Goal: Task Accomplishment & Management: Manage account settings

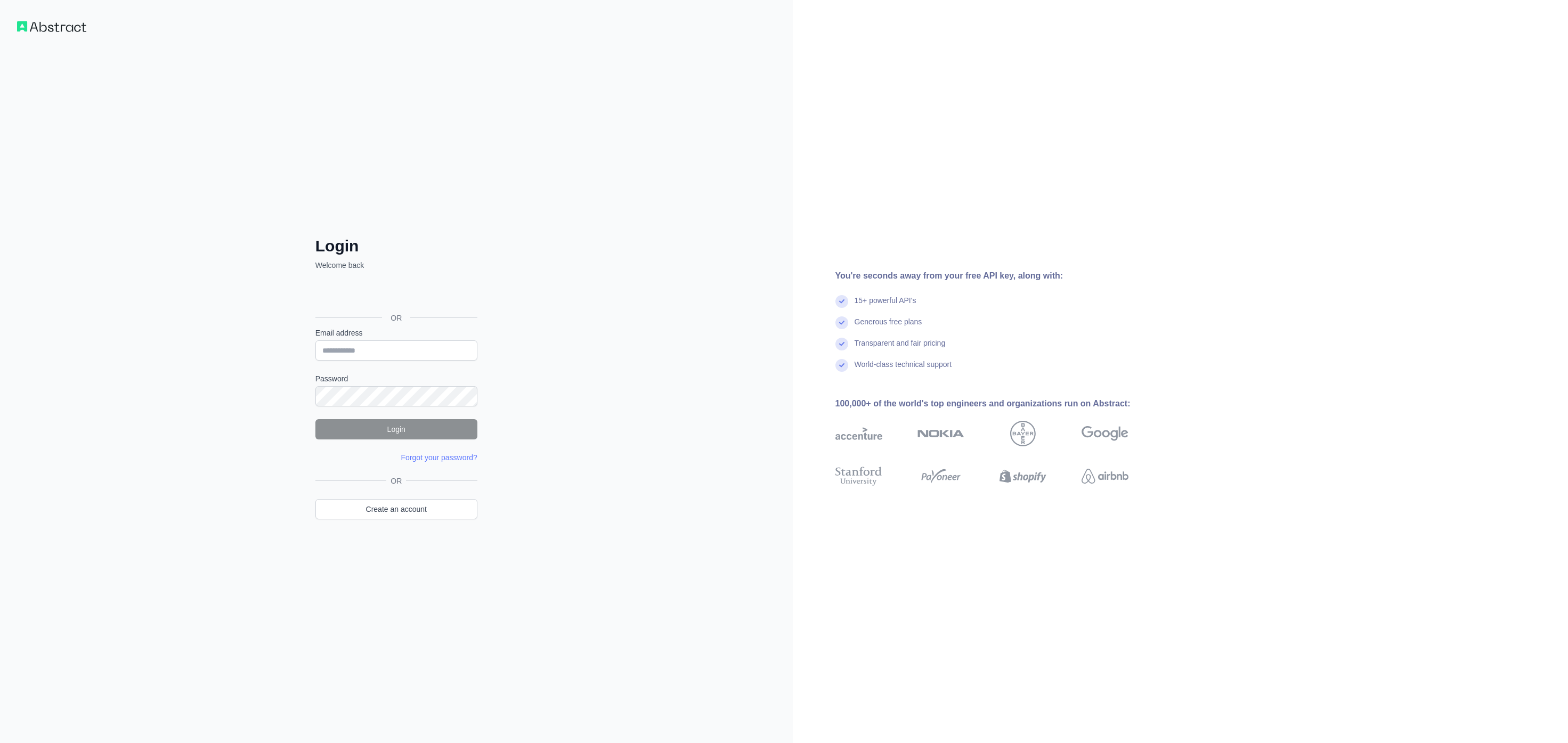
click at [407, 365] on form "Email address Password Login Forgot your password? Please try again We've sent …" at bounding box center [397, 395] width 162 height 135
drag, startPoint x: 405, startPoint y: 352, endPoint x: 410, endPoint y: 359, distance: 8.6
click at [410, 359] on input "Email address" at bounding box center [397, 350] width 162 height 20
click at [0, 742] on com-1password-button at bounding box center [0, 743] width 0 height 0
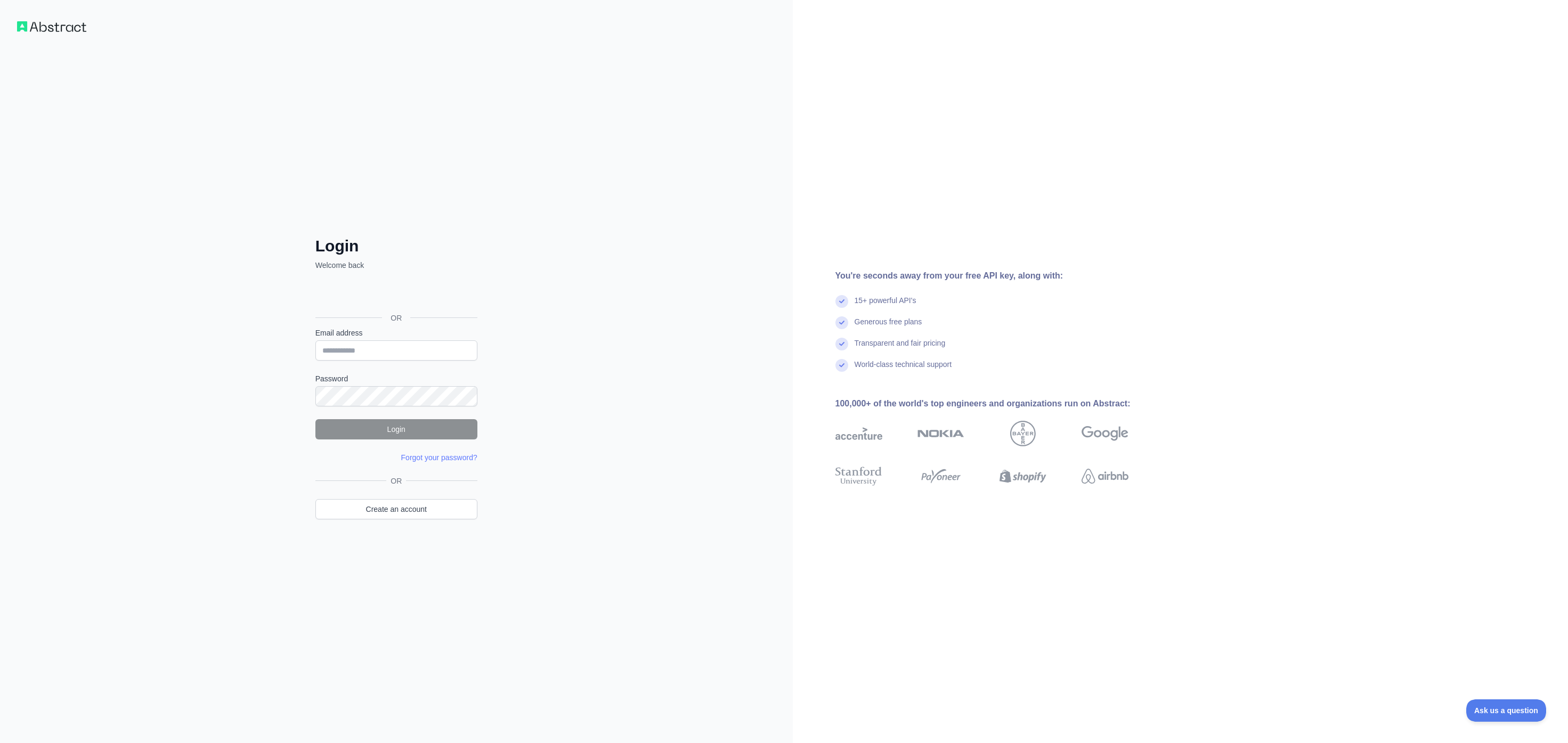
click at [0, 742] on com-1password-button at bounding box center [0, 743] width 0 height 0
click at [403, 347] on input "Email address" at bounding box center [397, 350] width 162 height 20
click at [613, 356] on div "Login Welcome back OR Email address Password Login Forgot your password? Please…" at bounding box center [396, 372] width 793 height 743
click at [182, 370] on div "Login Welcome back OR Email address Password Login Forgot your password? Please…" at bounding box center [396, 372] width 793 height 743
click at [69, 28] on img at bounding box center [52, 27] width 69 height 10
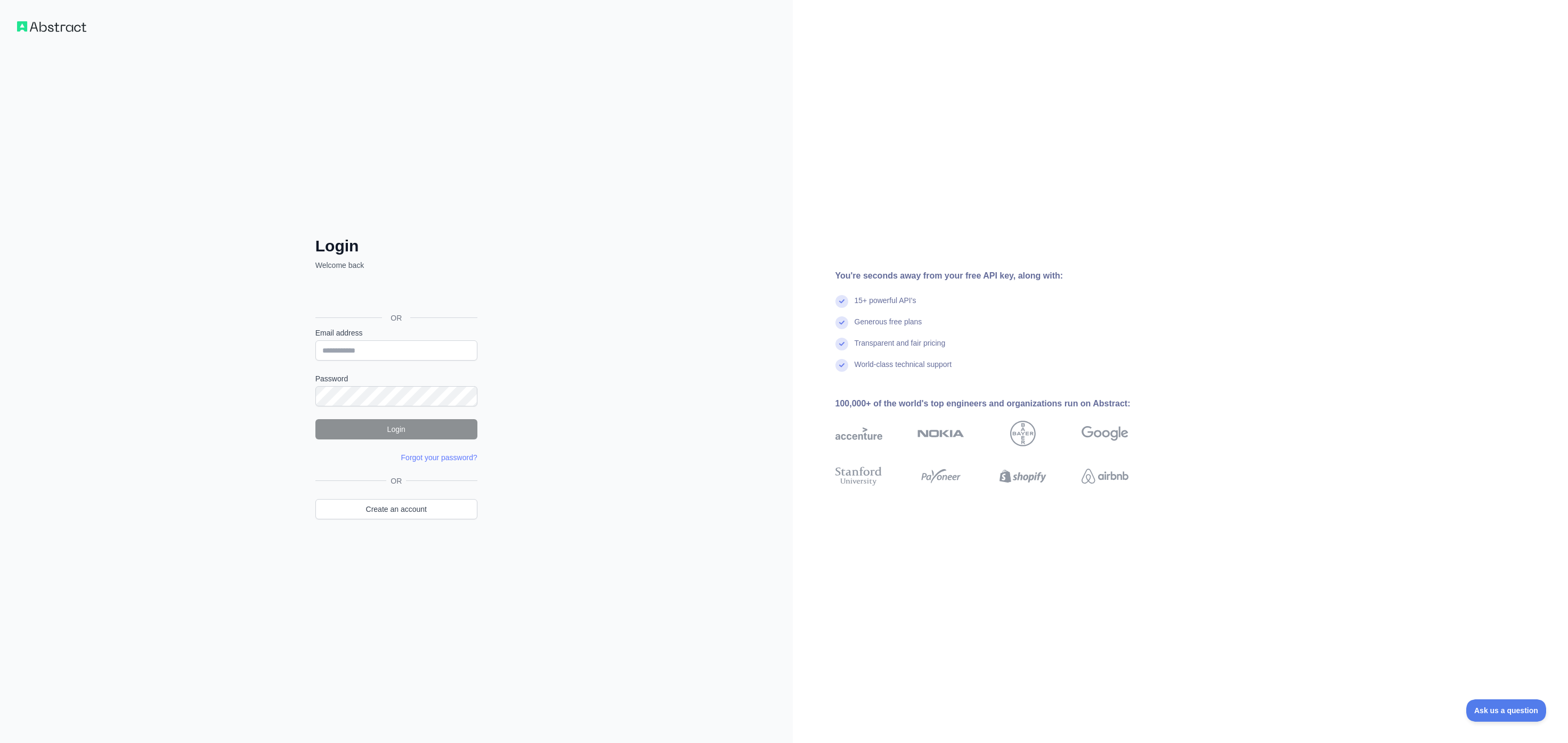
click at [30, 28] on img at bounding box center [52, 27] width 69 height 10
click at [28, 27] on img at bounding box center [52, 27] width 69 height 10
click at [281, 168] on div "Login Welcome back OR Email address Password Login Forgot your password? Please…" at bounding box center [396, 372] width 793 height 743
